Goal: Transaction & Acquisition: Book appointment/travel/reservation

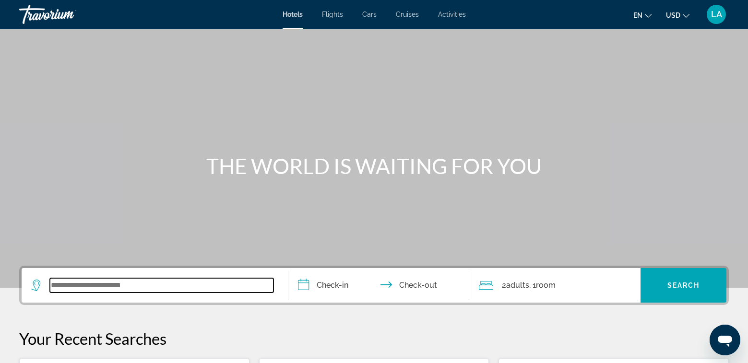
click at [133, 286] on input "Search widget" at bounding box center [162, 285] width 224 height 14
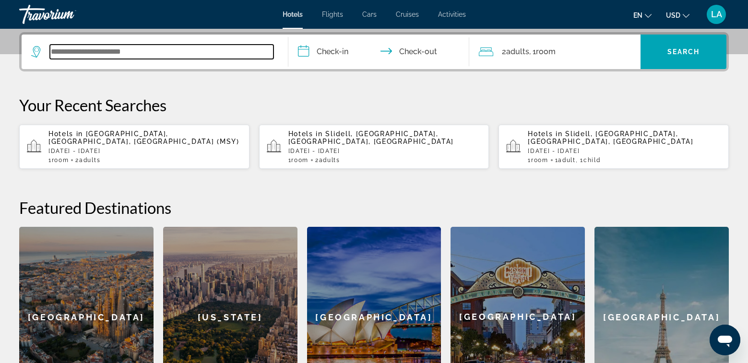
scroll to position [235, 0]
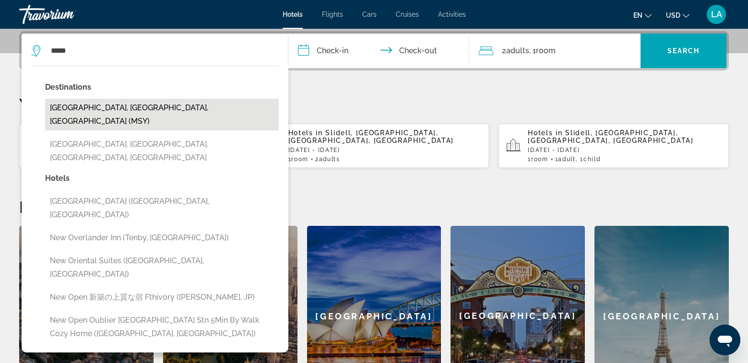
click at [96, 112] on button "[GEOGRAPHIC_DATA], [GEOGRAPHIC_DATA], [GEOGRAPHIC_DATA] (MSY)" at bounding box center [162, 115] width 234 height 32
type input "**********"
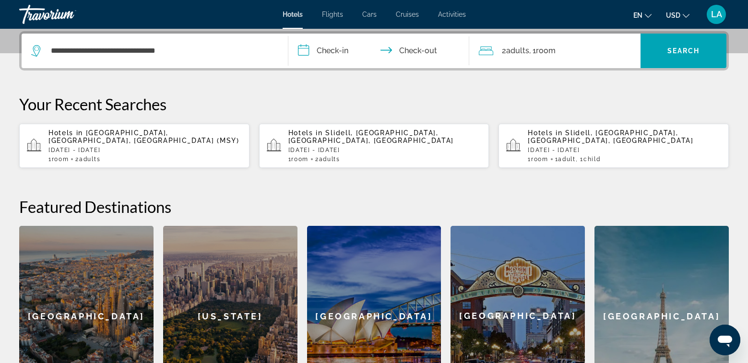
click at [348, 53] on input "**********" at bounding box center [381, 52] width 185 height 37
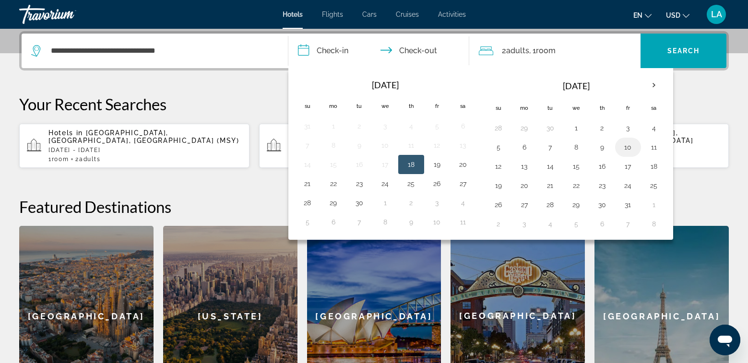
click at [630, 149] on button "10" at bounding box center [628, 147] width 15 height 13
click at [501, 169] on button "12" at bounding box center [498, 166] width 15 height 13
type input "**********"
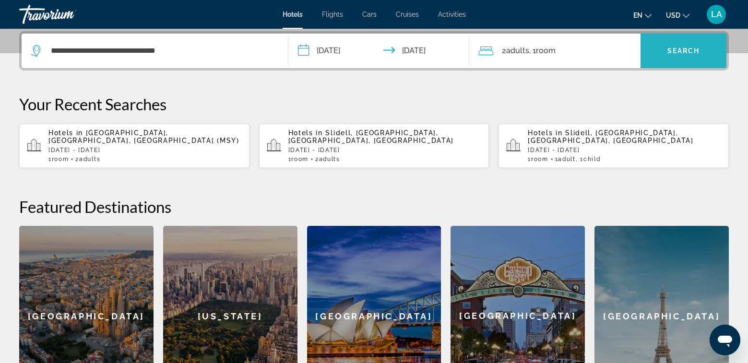
click at [683, 44] on span "Search widget" at bounding box center [684, 50] width 86 height 23
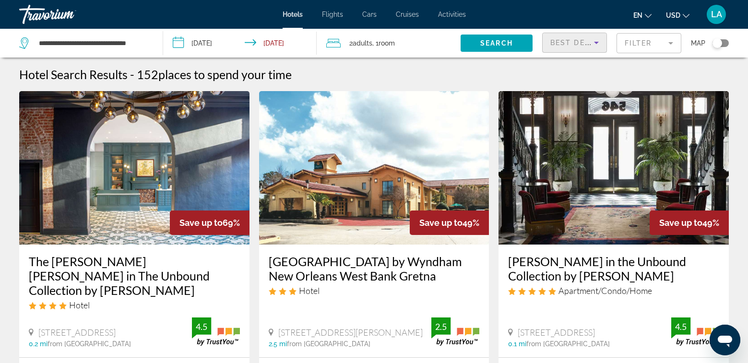
click at [598, 43] on icon "Sort by" at bounding box center [597, 43] width 12 height 12
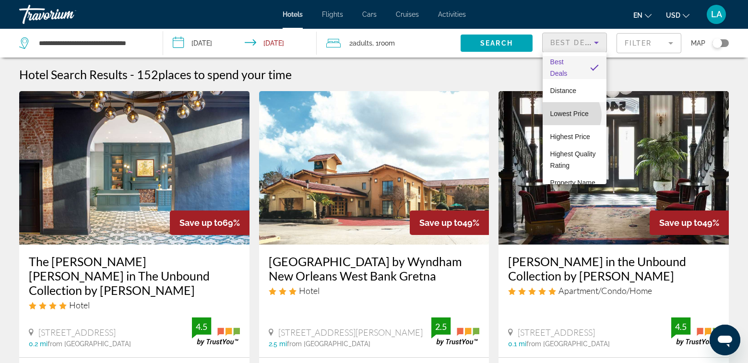
click at [570, 115] on span "Lowest Price" at bounding box center [570, 114] width 38 height 8
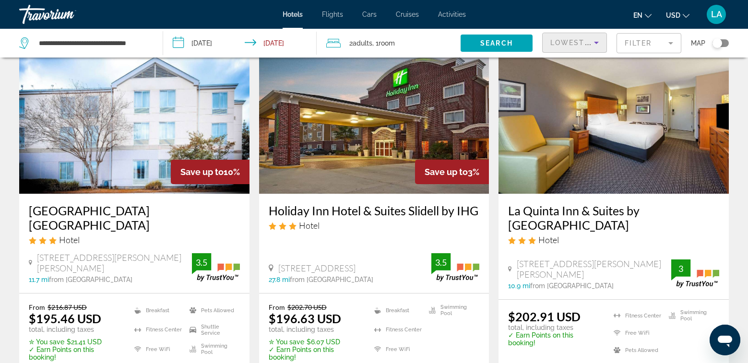
scroll to position [1296, 0]
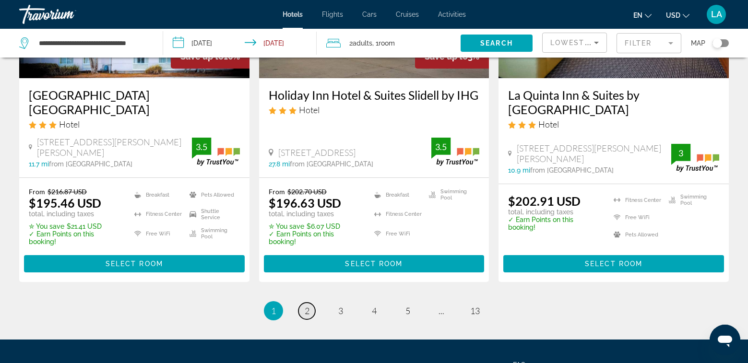
click at [307, 306] on span "2" at bounding box center [307, 311] width 5 height 11
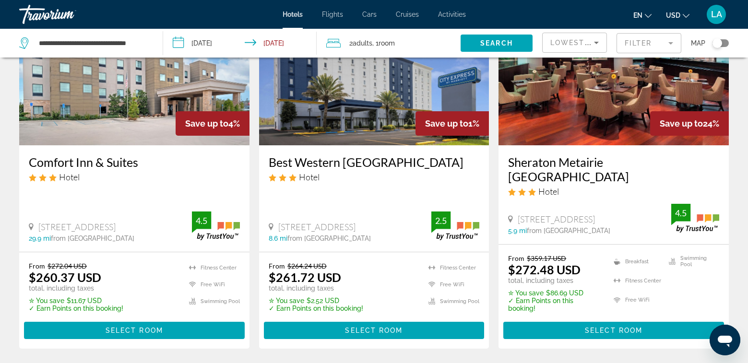
scroll to position [480, 0]
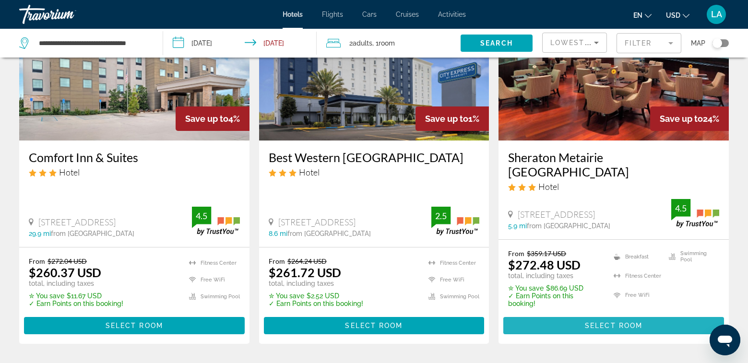
click at [615, 322] on span "Select Room" at bounding box center [614, 326] width 58 height 8
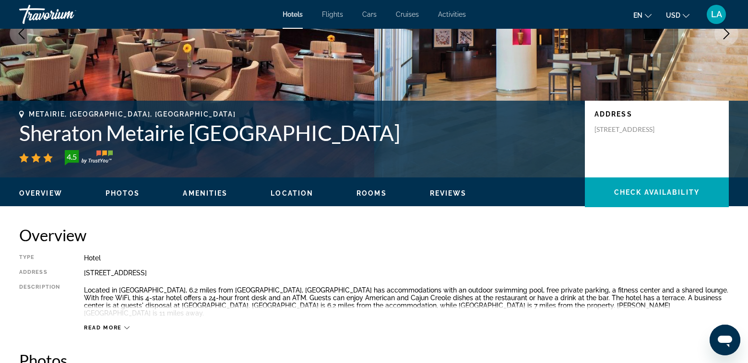
scroll to position [144, 0]
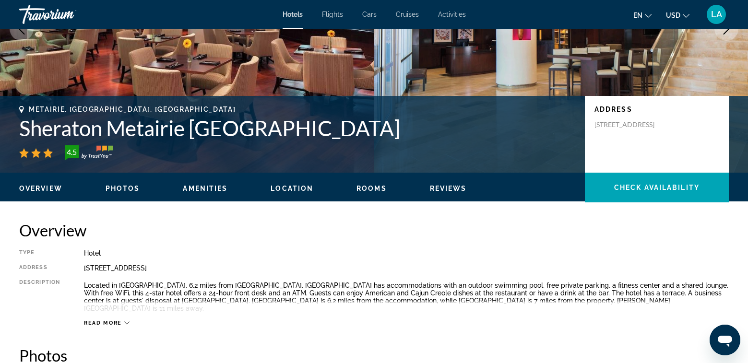
click at [118, 324] on span "Read more" at bounding box center [103, 323] width 38 height 6
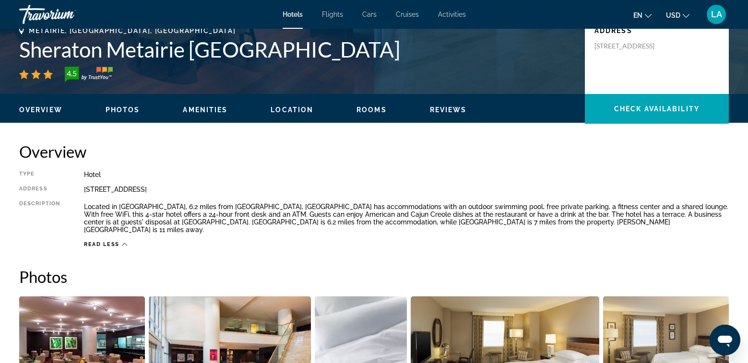
scroll to position [186, 0]
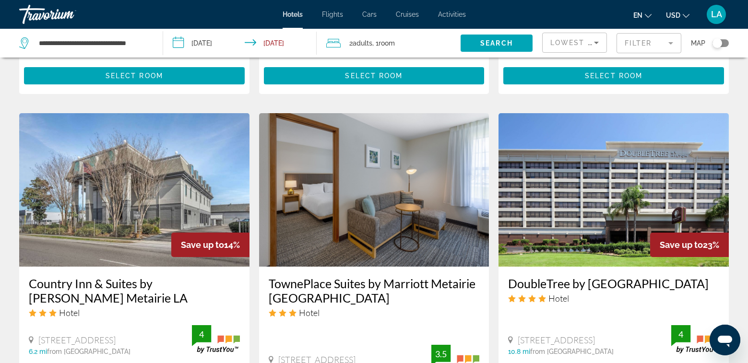
scroll to position [1152, 0]
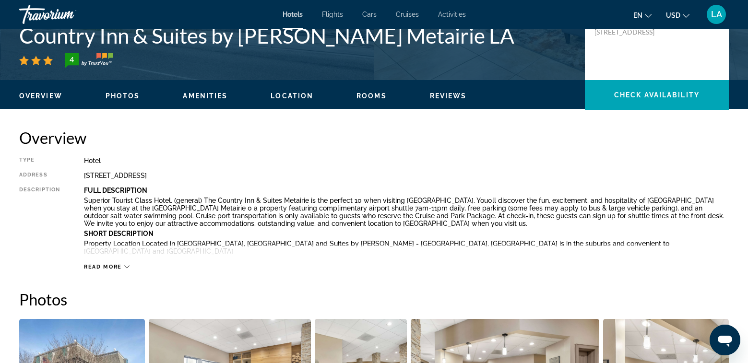
scroll to position [240, 0]
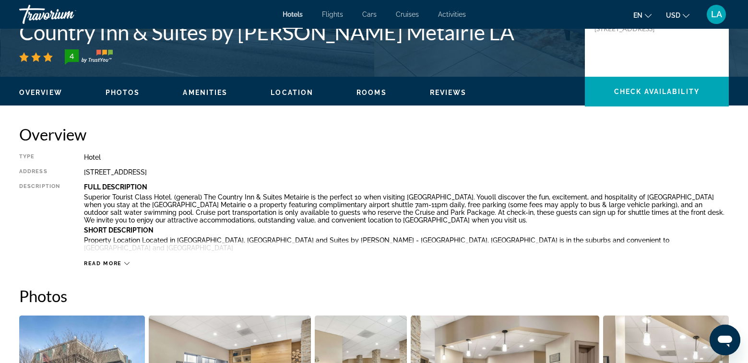
click at [119, 266] on span "Read more" at bounding box center [103, 264] width 38 height 6
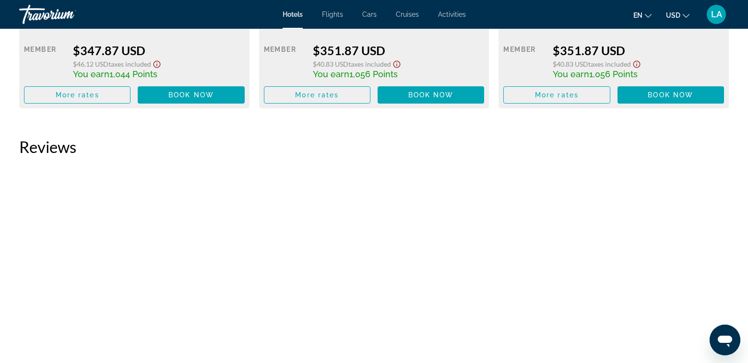
scroll to position [2640, 0]
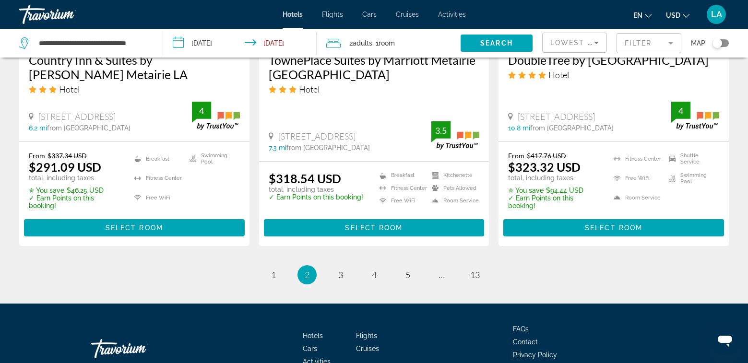
scroll to position [1317, 0]
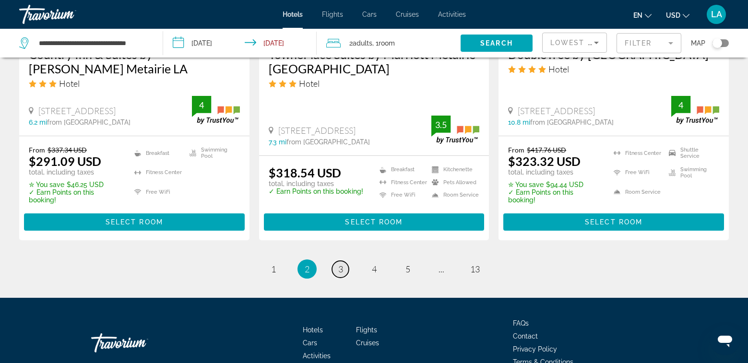
click at [338, 264] on span "3" at bounding box center [340, 269] width 5 height 11
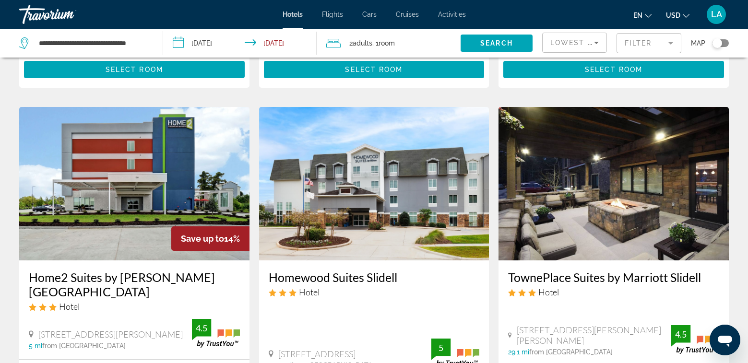
scroll to position [768, 0]
